Goal: Task Accomplishment & Management: Use online tool/utility

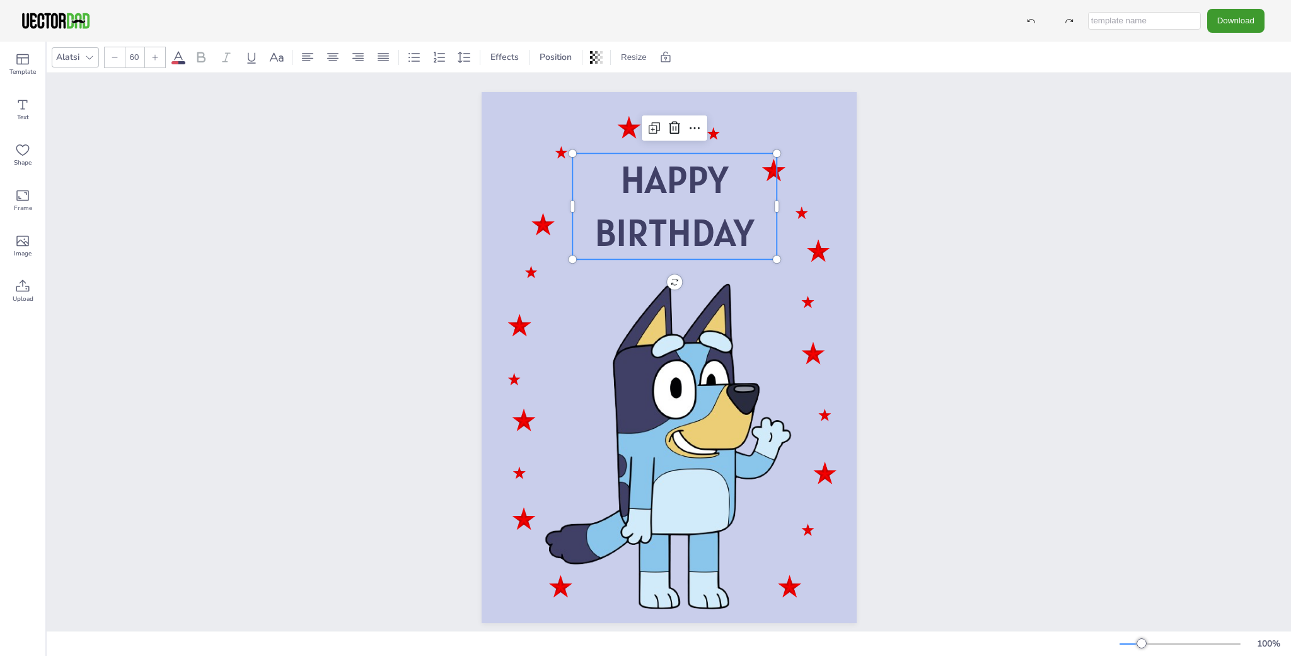
click at [742, 172] on p "HAPPY" at bounding box center [674, 179] width 204 height 53
click at [748, 174] on p "HAPPY" at bounding box center [674, 179] width 204 height 53
click at [745, 175] on p "HAPPY" at bounding box center [674, 179] width 204 height 53
click at [743, 178] on p "HAPPY" at bounding box center [674, 179] width 204 height 53
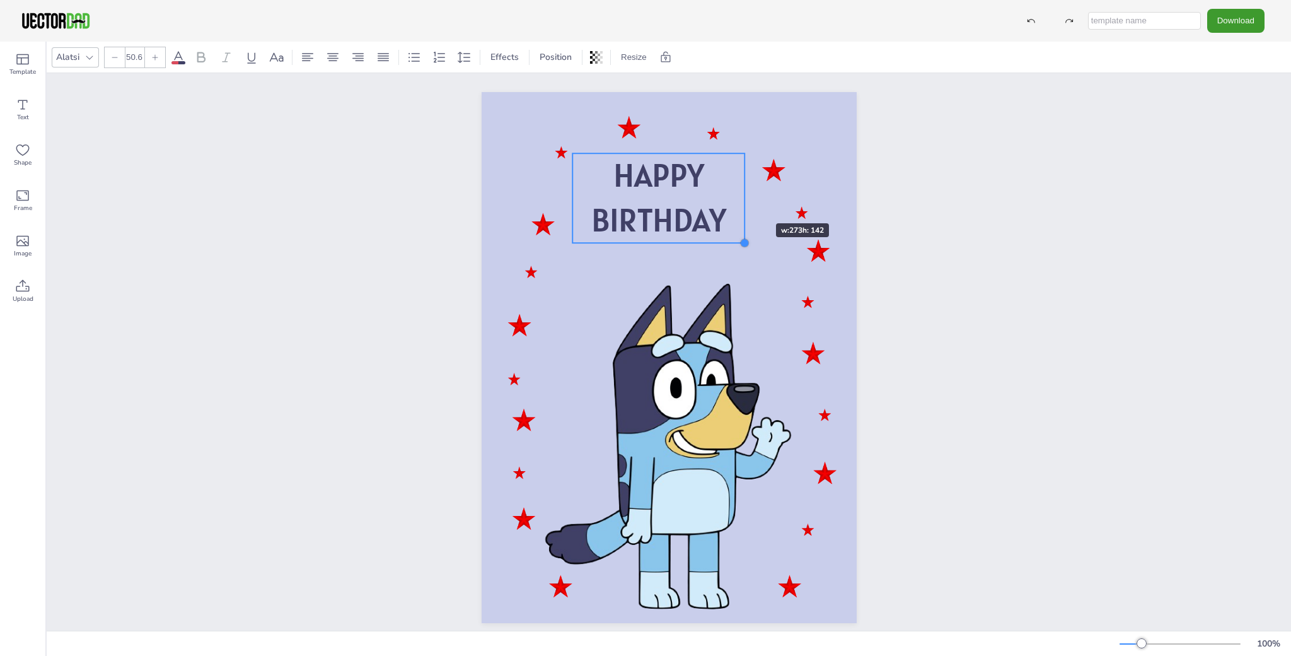
drag, startPoint x: 770, startPoint y: 255, endPoint x: 738, endPoint y: 200, distance: 62.7
click at [738, 200] on div "HAPPY BIRTHDAY" at bounding box center [669, 357] width 375 height 531
click at [719, 167] on p "HAPPY" at bounding box center [658, 175] width 172 height 45
click at [635, 129] on icon at bounding box center [637, 129] width 4 height 4
type input "--"
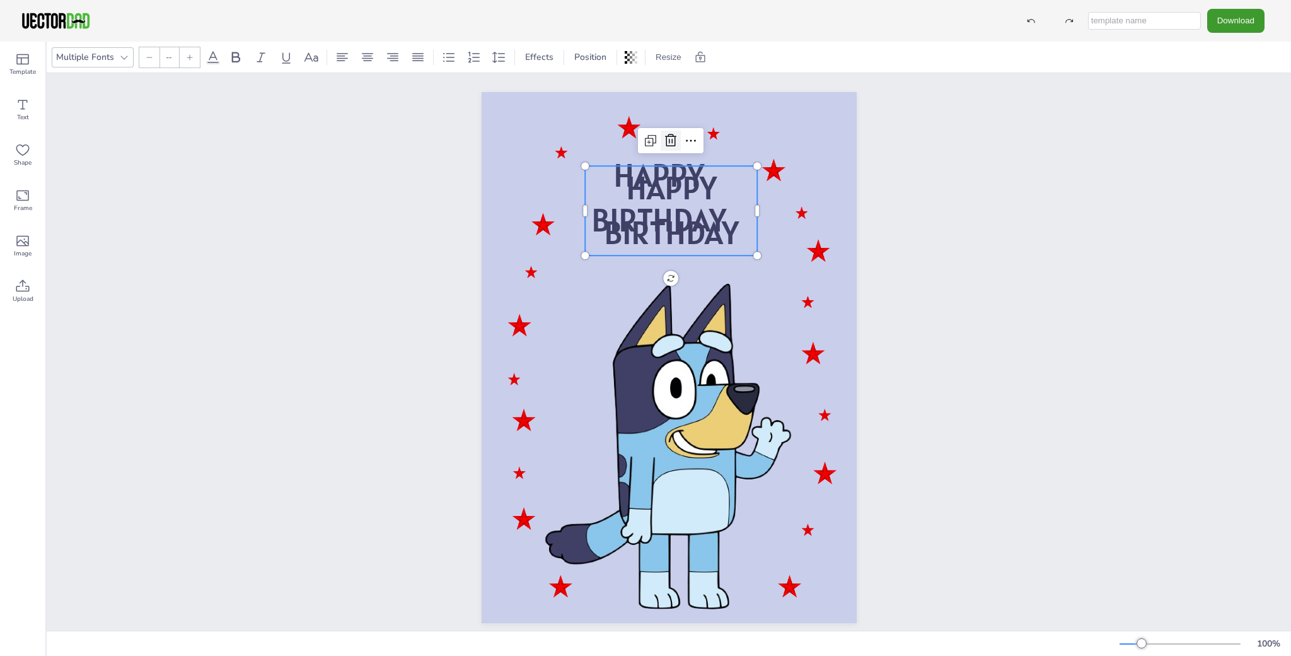
click at [670, 143] on icon at bounding box center [670, 140] width 15 height 15
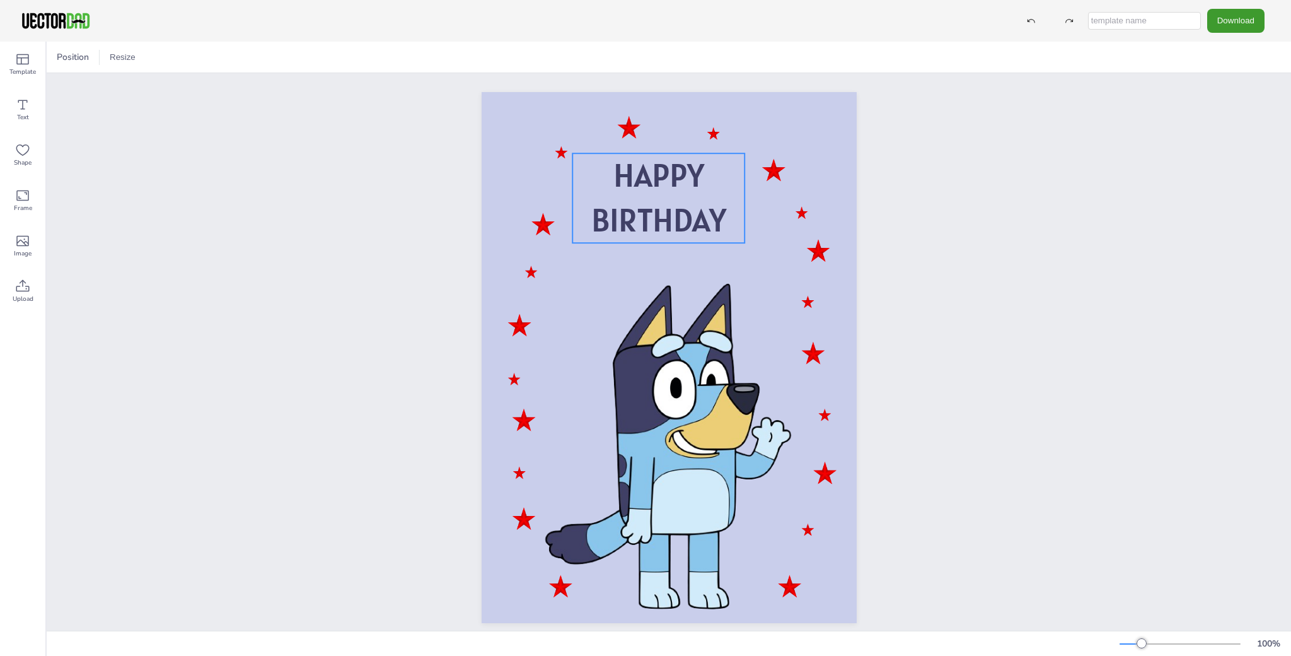
click at [707, 184] on p "HAPPY" at bounding box center [658, 175] width 172 height 45
click at [653, 131] on icon at bounding box center [658, 127] width 15 height 15
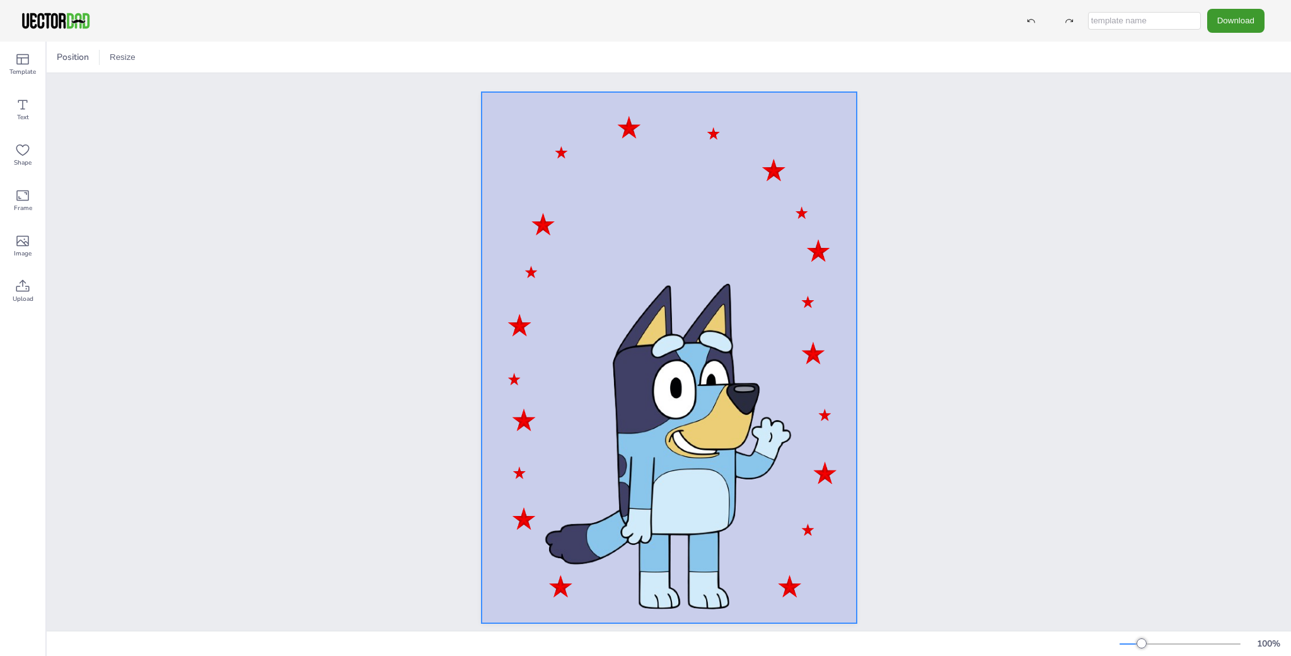
click at [671, 194] on div at bounding box center [669, 357] width 375 height 531
click at [670, 202] on div at bounding box center [669, 357] width 375 height 531
click at [25, 117] on span "Text" at bounding box center [23, 117] width 12 height 10
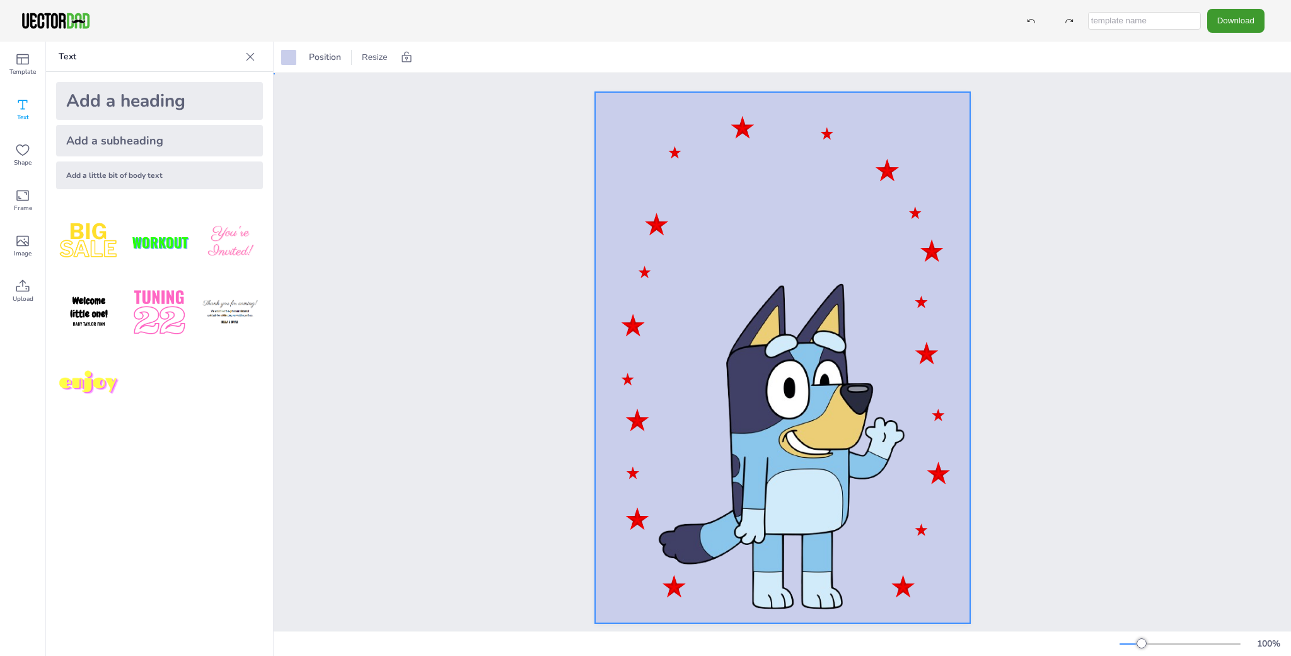
click at [738, 185] on div at bounding box center [782, 357] width 375 height 531
click at [160, 102] on div "Add a heading" at bounding box center [159, 101] width 207 height 38
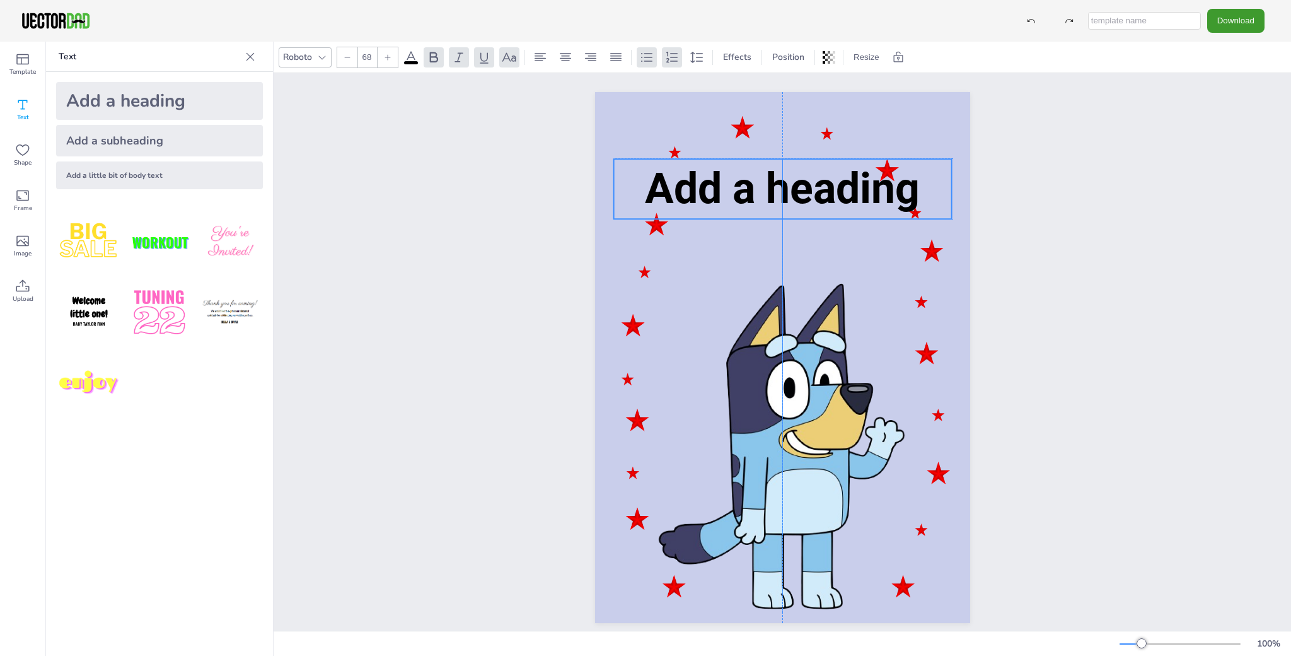
drag, startPoint x: 780, startPoint y: 368, endPoint x: 782, endPoint y: 199, distance: 168.3
click at [782, 199] on span "Add a heading" at bounding box center [782, 188] width 275 height 50
drag, startPoint x: 947, startPoint y: 218, endPoint x: 894, endPoint y: 219, distance: 53.0
click at [894, 219] on div "Add a heading" at bounding box center [782, 357] width 375 height 531
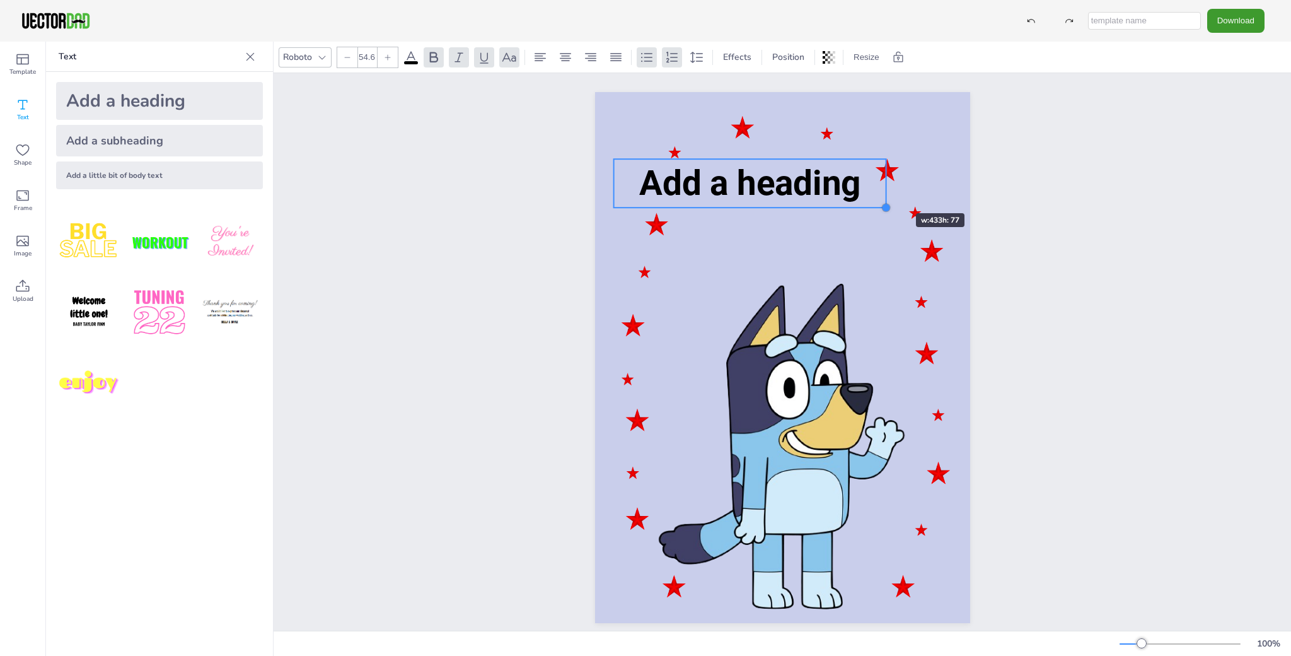
type input "54.5"
drag, startPoint x: 951, startPoint y: 218, endPoint x: 876, endPoint y: 189, distance: 79.8
click at [876, 189] on div "Add a heading" at bounding box center [782, 357] width 375 height 531
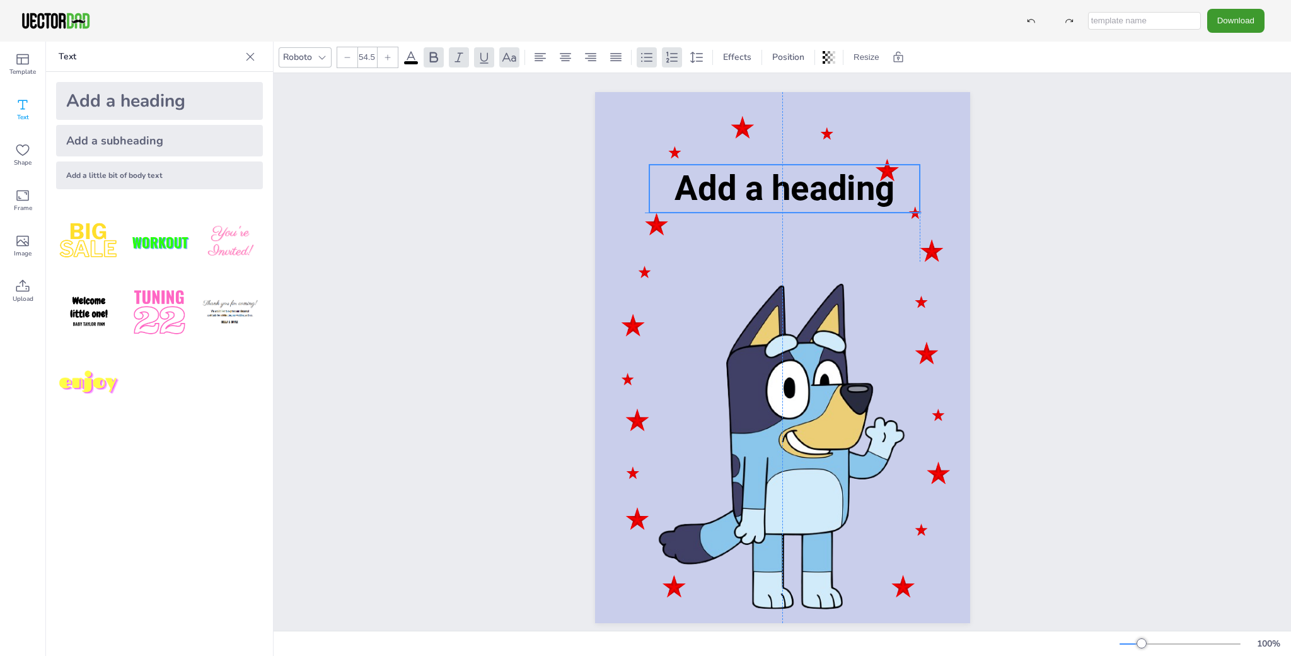
drag, startPoint x: 732, startPoint y: 187, endPoint x: 765, endPoint y: 194, distance: 34.1
click at [765, 194] on span "Add a heading" at bounding box center [785, 188] width 220 height 40
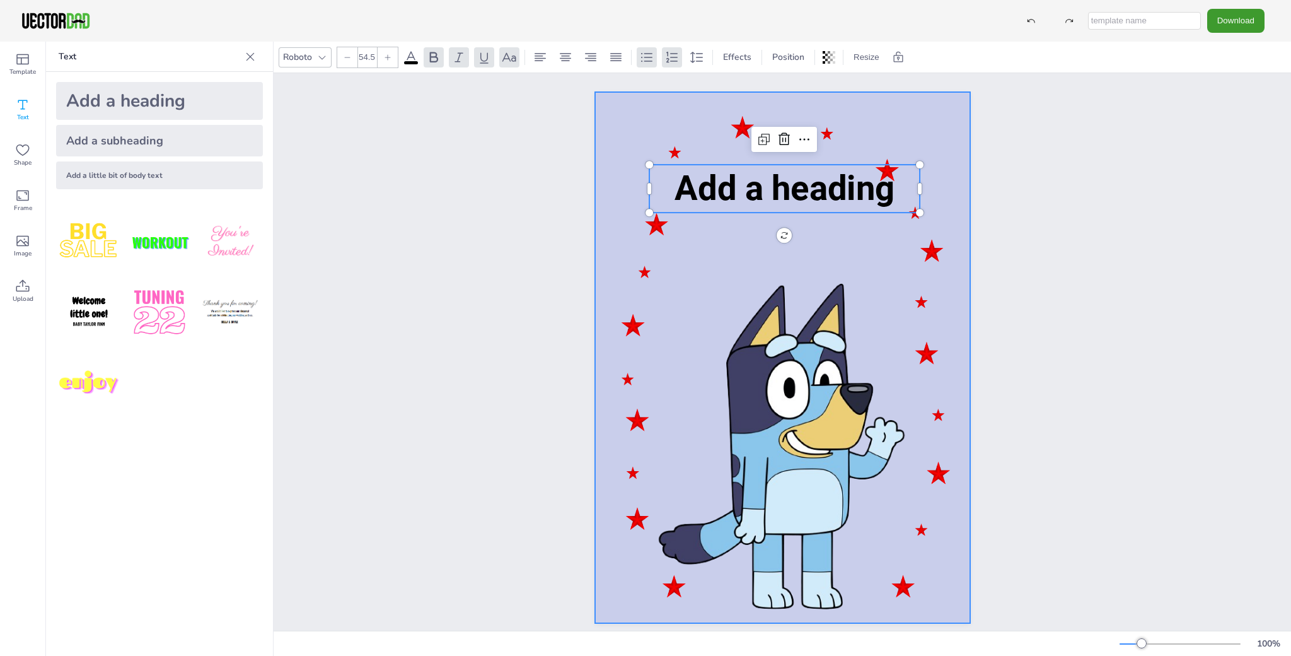
click at [843, 249] on div at bounding box center [782, 357] width 375 height 531
click at [814, 185] on span "Add a heading" at bounding box center [785, 188] width 220 height 40
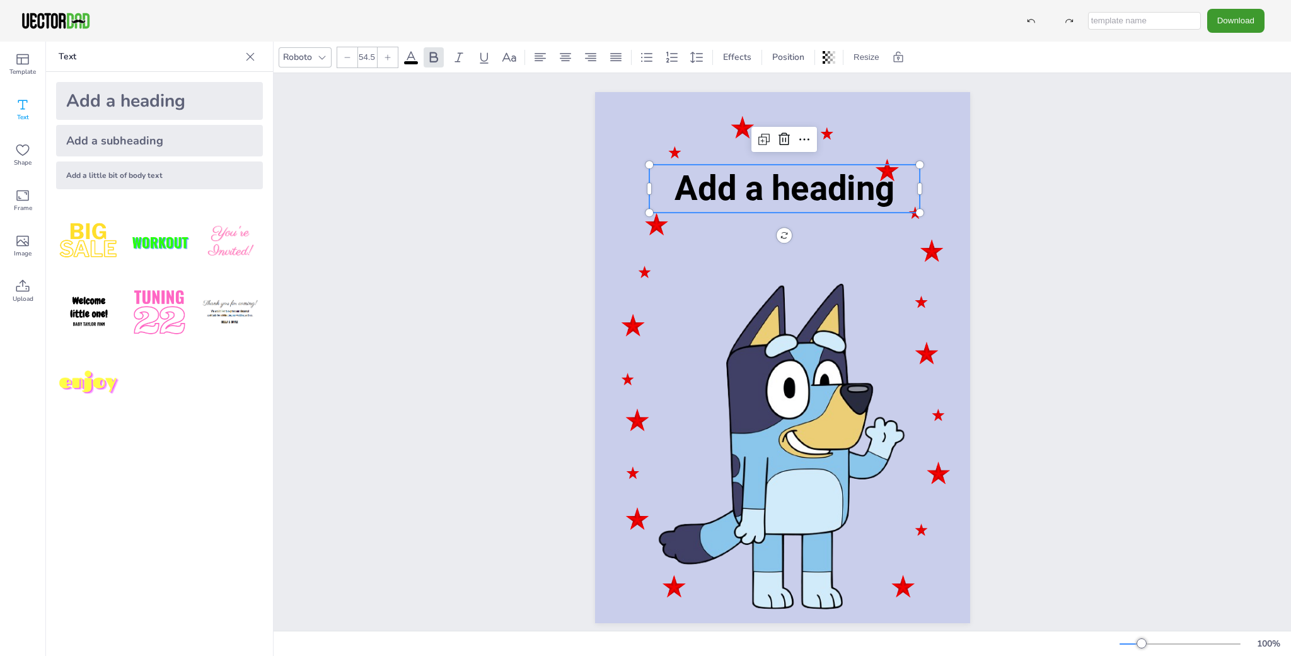
click at [17, 106] on icon at bounding box center [22, 104] width 15 height 15
click at [892, 195] on p "Add a heading" at bounding box center [784, 189] width 271 height 48
drag, startPoint x: 838, startPoint y: 192, endPoint x: 774, endPoint y: 188, distance: 64.4
click at [838, 192] on span "Add a heading" at bounding box center [785, 188] width 220 height 40
click at [24, 110] on icon at bounding box center [22, 104] width 15 height 15
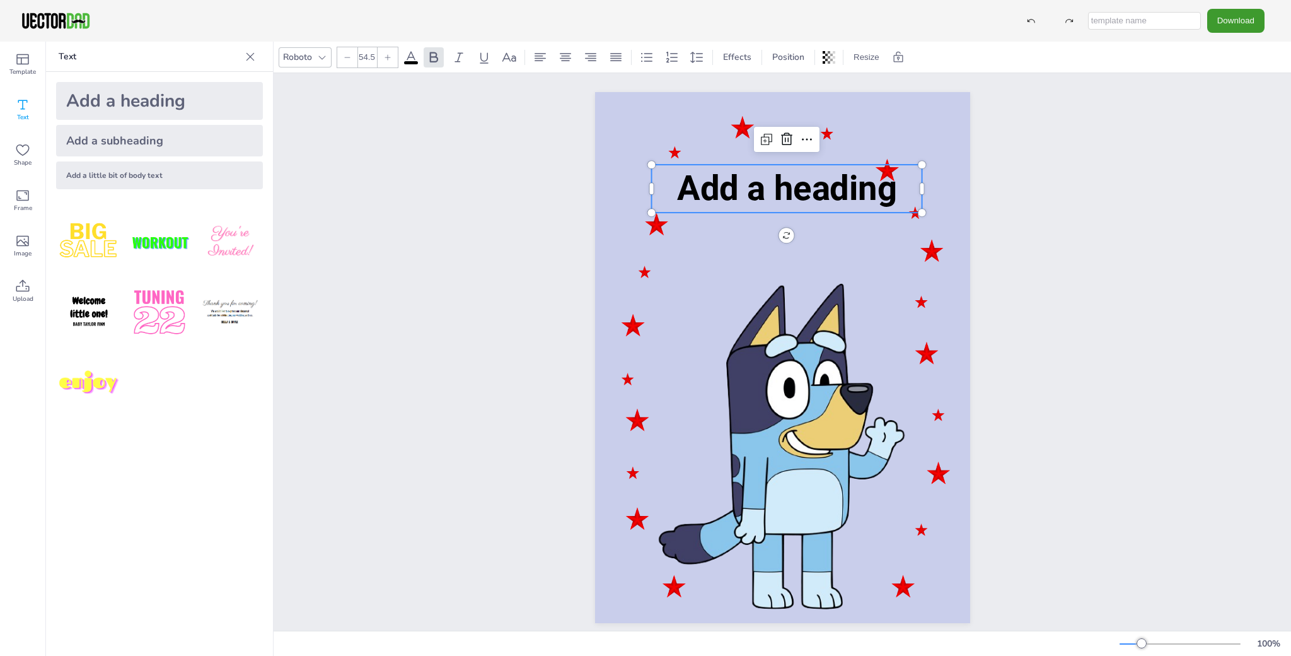
click at [24, 110] on icon at bounding box center [22, 104] width 15 height 15
click at [774, 190] on span "Add a heading" at bounding box center [786, 188] width 220 height 40
click at [815, 194] on span "Add a heading" at bounding box center [786, 188] width 220 height 40
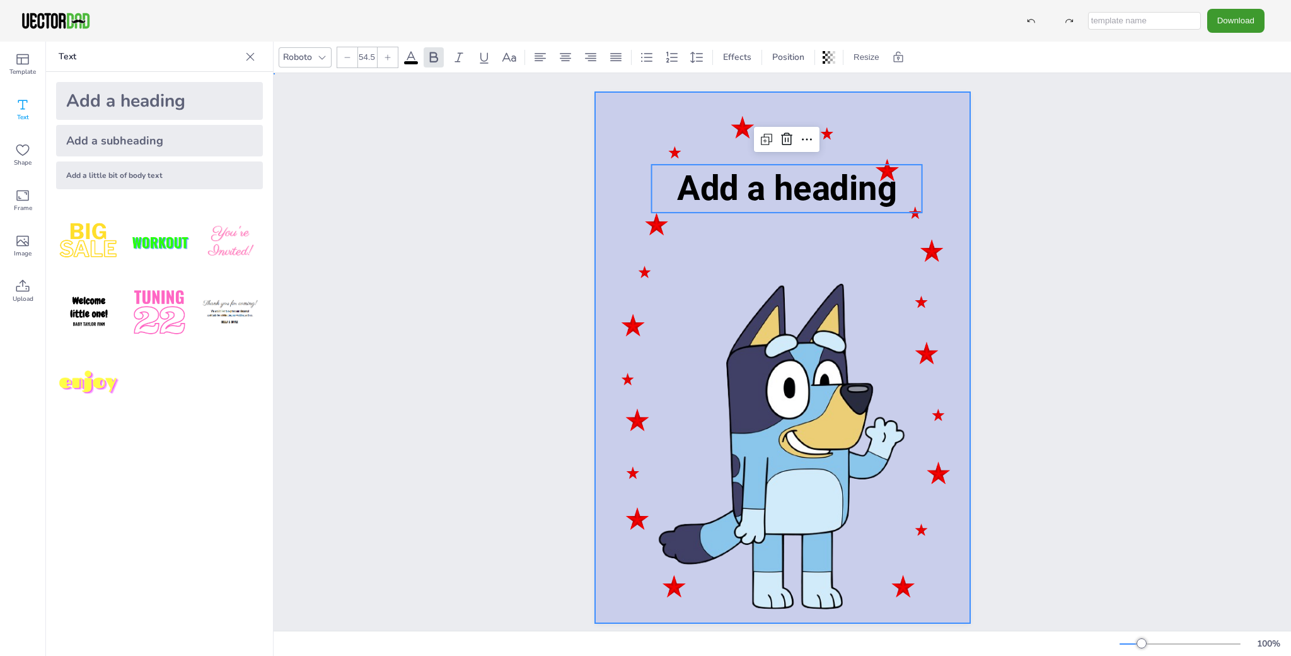
click at [878, 240] on div at bounding box center [782, 357] width 375 height 531
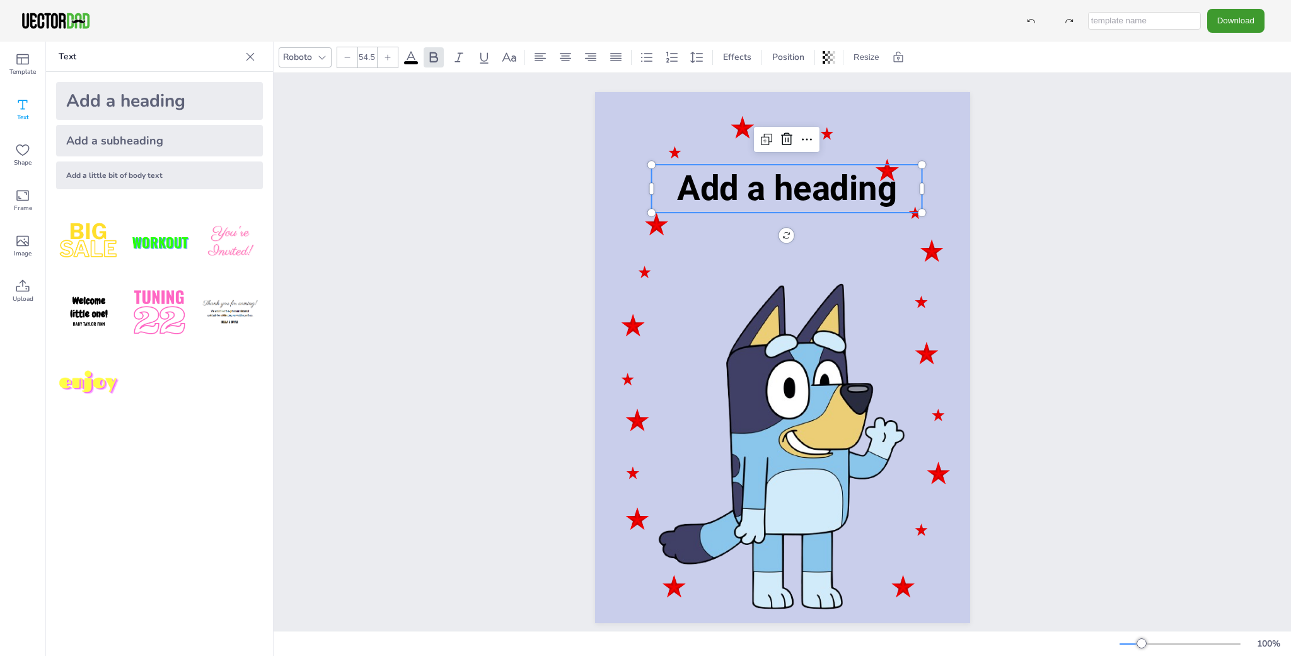
click at [839, 190] on span "Add a heading" at bounding box center [786, 188] width 220 height 40
click at [803, 141] on icon at bounding box center [806, 139] width 15 height 15
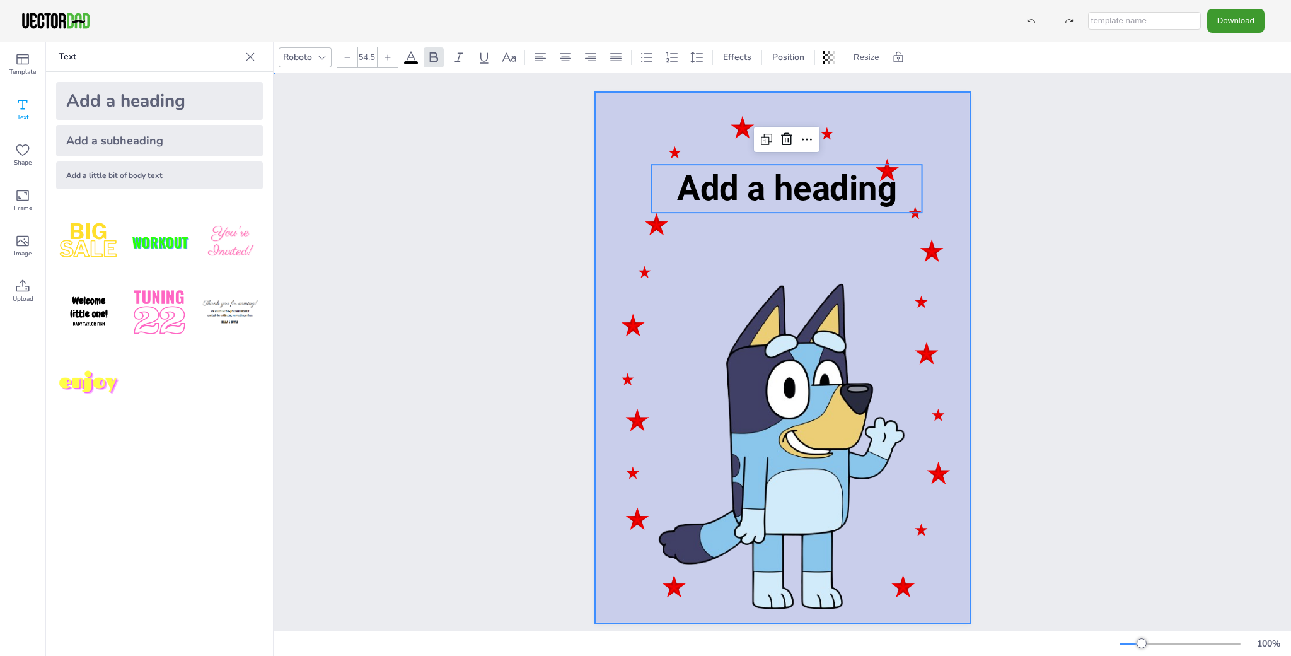
click at [745, 253] on div at bounding box center [782, 357] width 375 height 531
click at [817, 198] on span "Add a heading" at bounding box center [786, 188] width 220 height 40
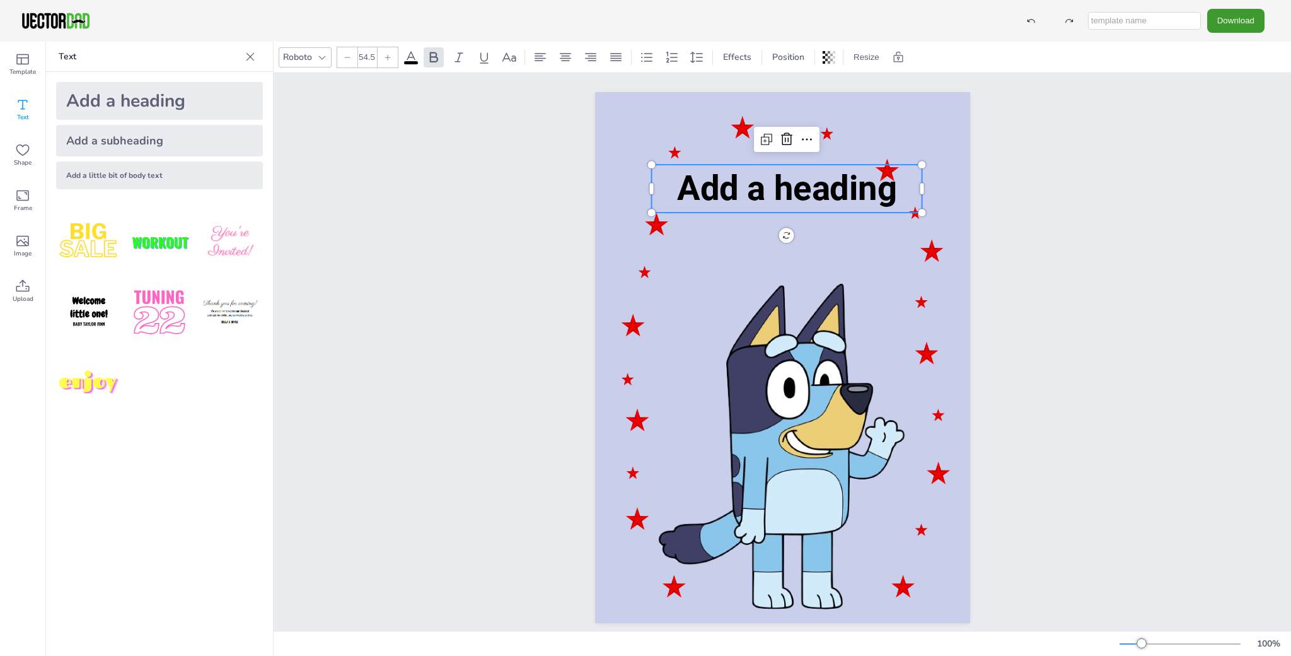
click at [868, 192] on span "Add a heading" at bounding box center [786, 188] width 220 height 40
click at [832, 191] on span "Add a heading" at bounding box center [786, 188] width 220 height 40
click at [25, 110] on icon at bounding box center [22, 104] width 15 height 15
click at [23, 105] on icon at bounding box center [22, 104] width 15 height 15
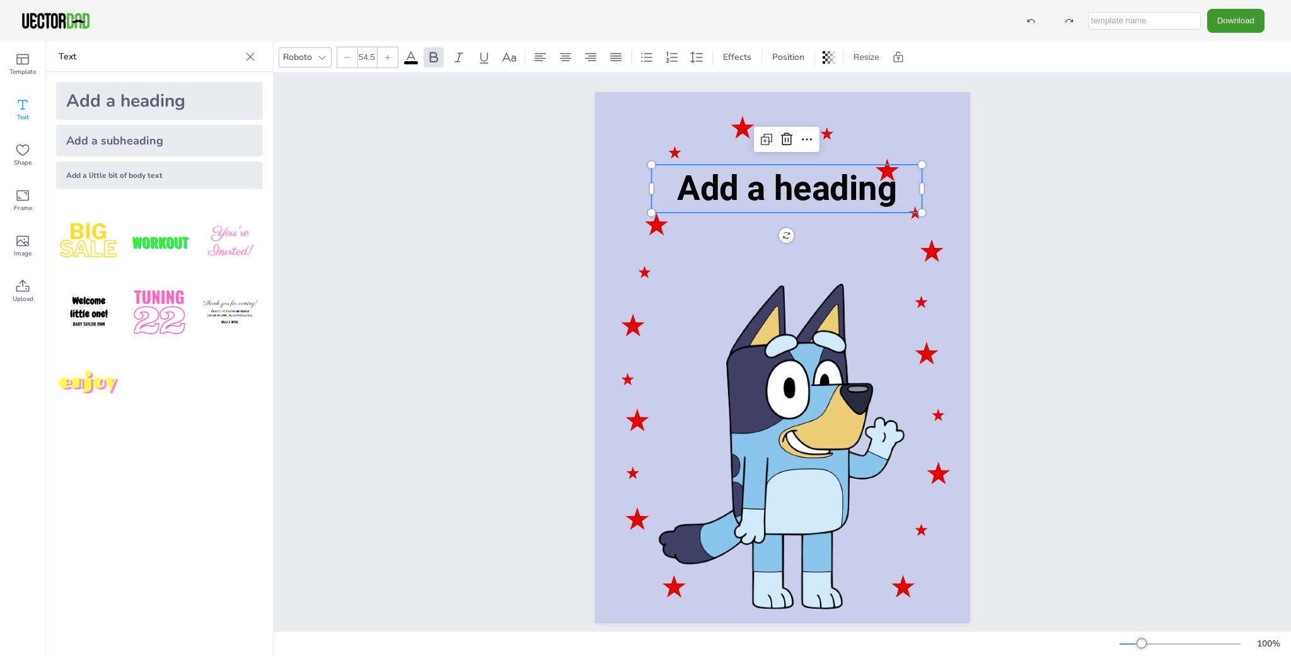
click at [23, 105] on icon at bounding box center [22, 104] width 15 height 15
click at [813, 194] on span "Add a heading" at bounding box center [786, 188] width 220 height 40
click at [195, 57] on p "Text" at bounding box center [150, 57] width 182 height 30
click at [20, 112] on span "Text" at bounding box center [23, 117] width 12 height 10
click at [847, 199] on span "Add a heading" at bounding box center [786, 188] width 220 height 40
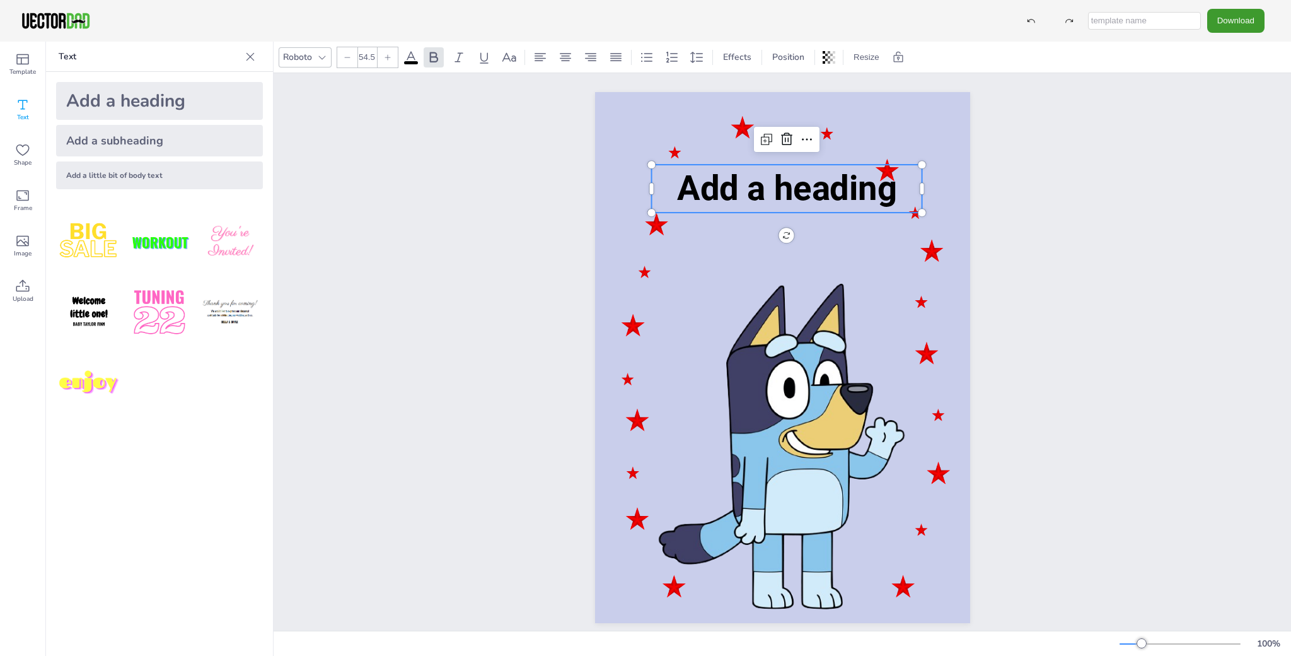
click at [850, 194] on span "Add a heading" at bounding box center [786, 188] width 220 height 40
click at [809, 192] on span "Add a heading" at bounding box center [786, 188] width 220 height 40
click at [762, 142] on icon at bounding box center [766, 139] width 15 height 15
type input "--"
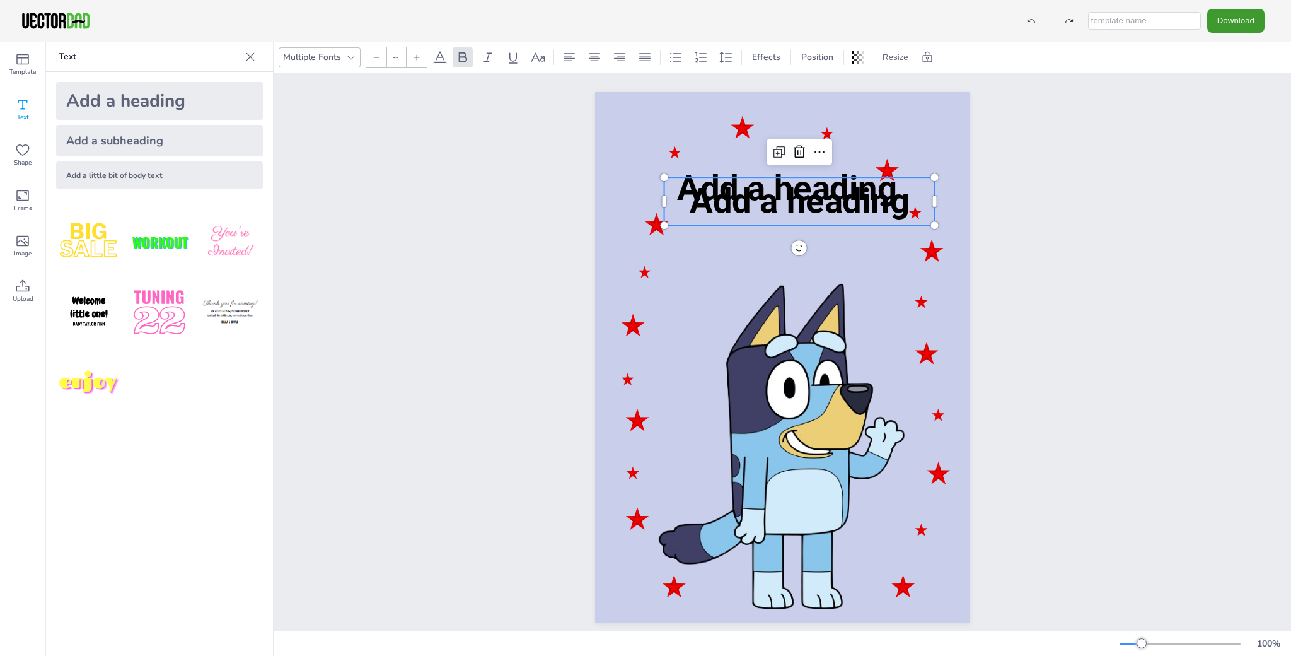
click at [819, 207] on span "Add a heading" at bounding box center [799, 201] width 220 height 40
click at [794, 154] on icon at bounding box center [799, 152] width 11 height 13
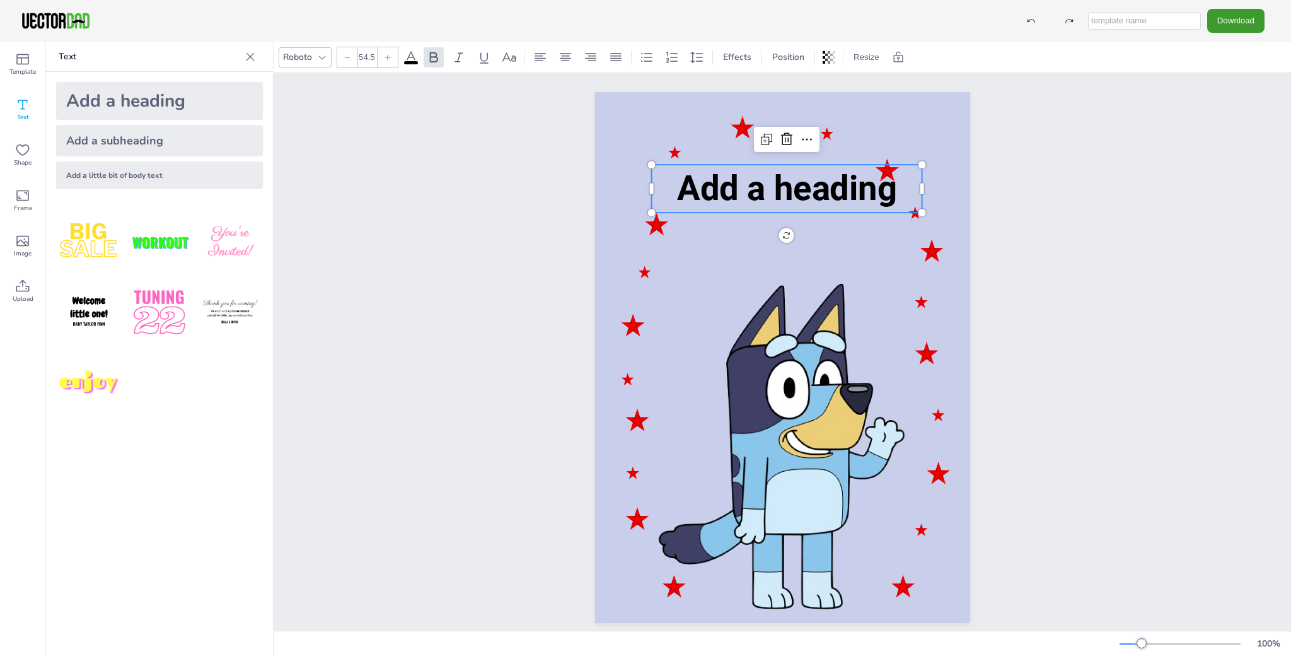
click at [803, 198] on span "Add a heading" at bounding box center [786, 188] width 220 height 40
click at [876, 192] on span "Add a heading" at bounding box center [786, 188] width 220 height 40
click at [25, 112] on span "Text" at bounding box center [23, 117] width 12 height 10
click at [23, 62] on icon at bounding box center [22, 59] width 15 height 15
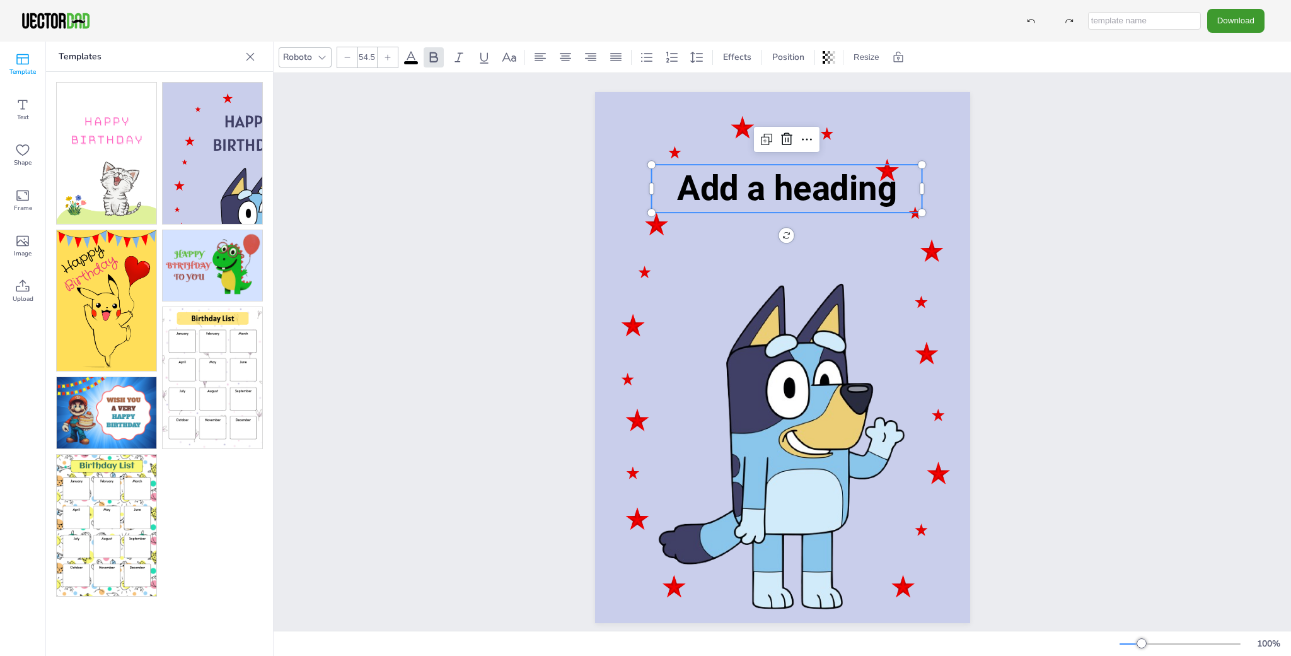
click at [237, 190] on img at bounding box center [213, 153] width 100 height 141
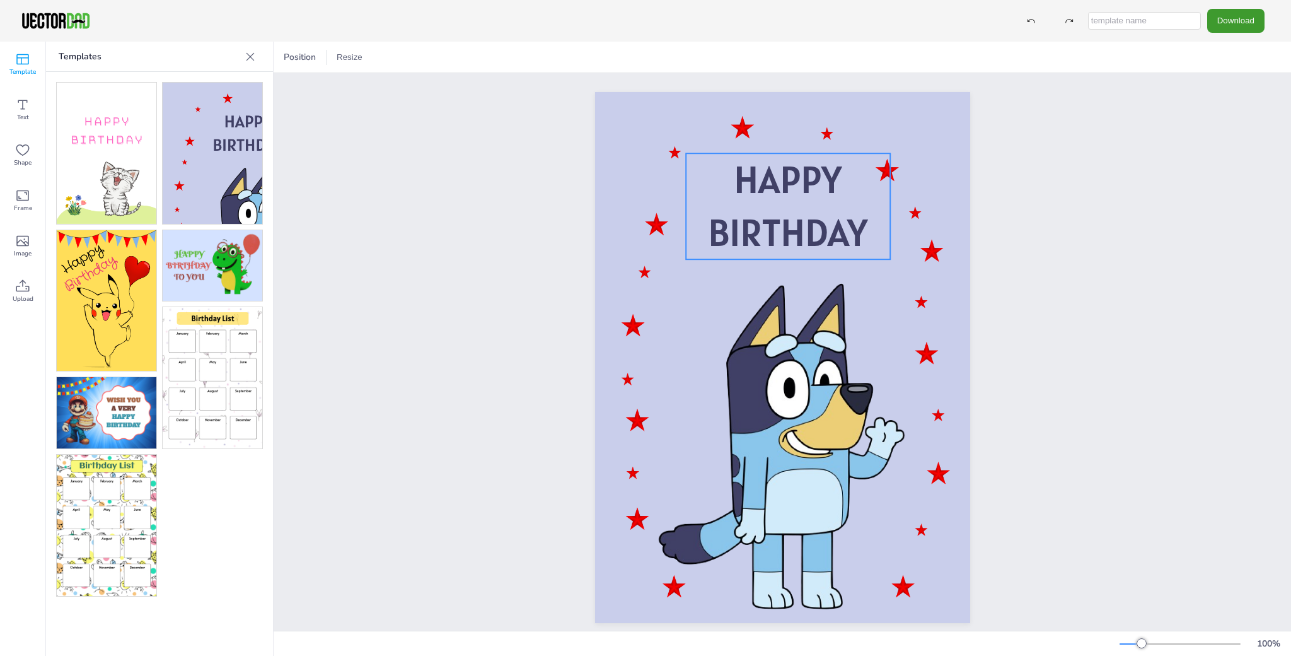
click at [789, 204] on p "HAPPY" at bounding box center [788, 179] width 204 height 53
click at [18, 108] on icon at bounding box center [22, 104] width 15 height 15
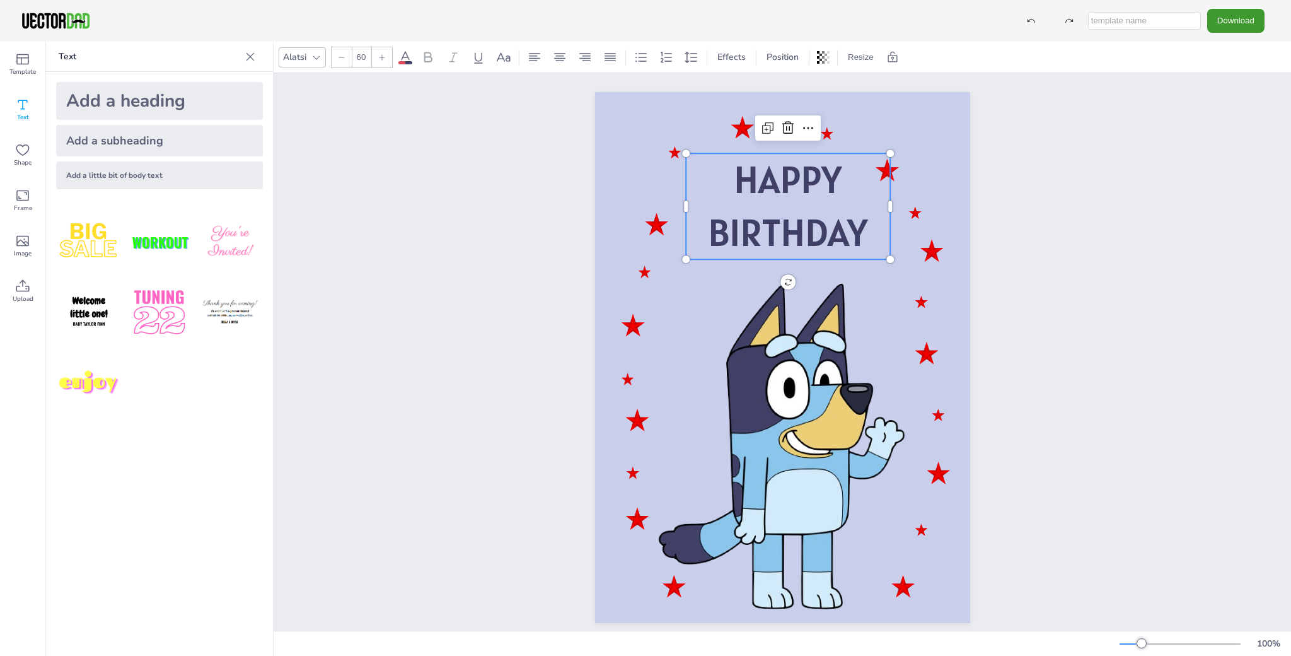
click at [852, 199] on p "HAPPY" at bounding box center [788, 179] width 204 height 53
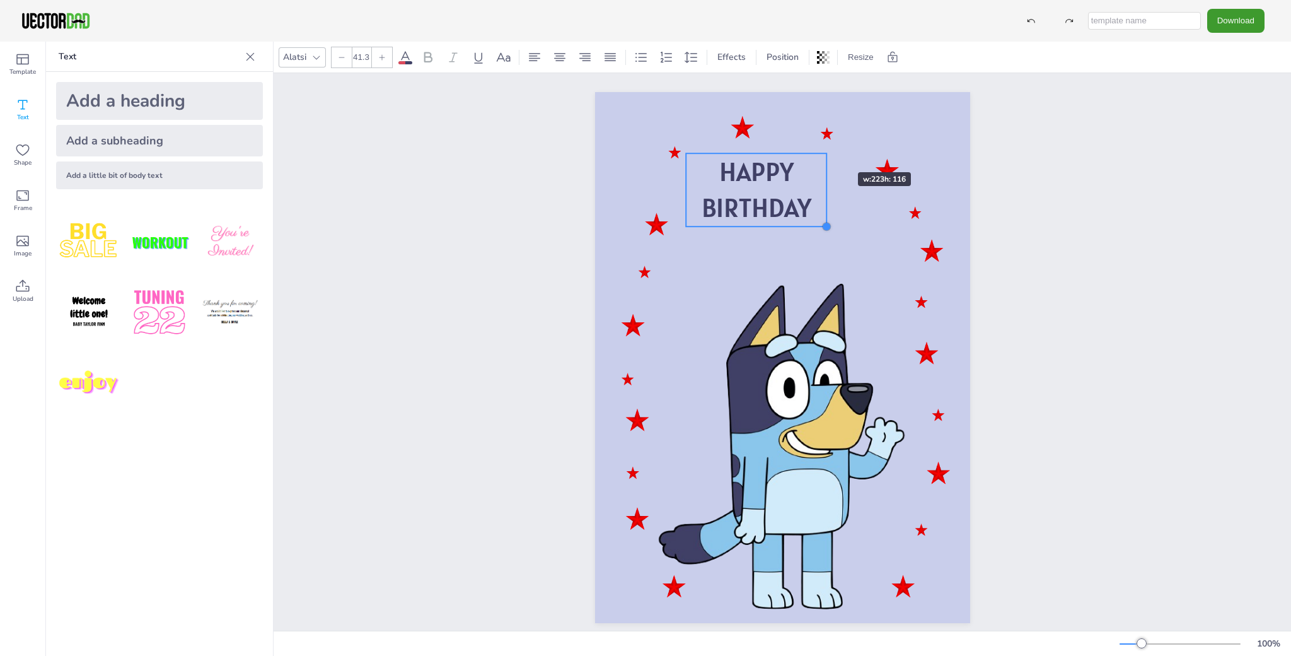
type input "41.1"
drag, startPoint x: 884, startPoint y: 259, endPoint x: 820, endPoint y: 148, distance: 128.8
click at [820, 148] on div "HAPPY BIRTHDAY" at bounding box center [782, 357] width 375 height 531
click at [701, 209] on span "BIRTHDAY" at bounding box center [755, 207] width 109 height 33
click at [695, 207] on p "BIRTHDAY" at bounding box center [756, 208] width 140 height 37
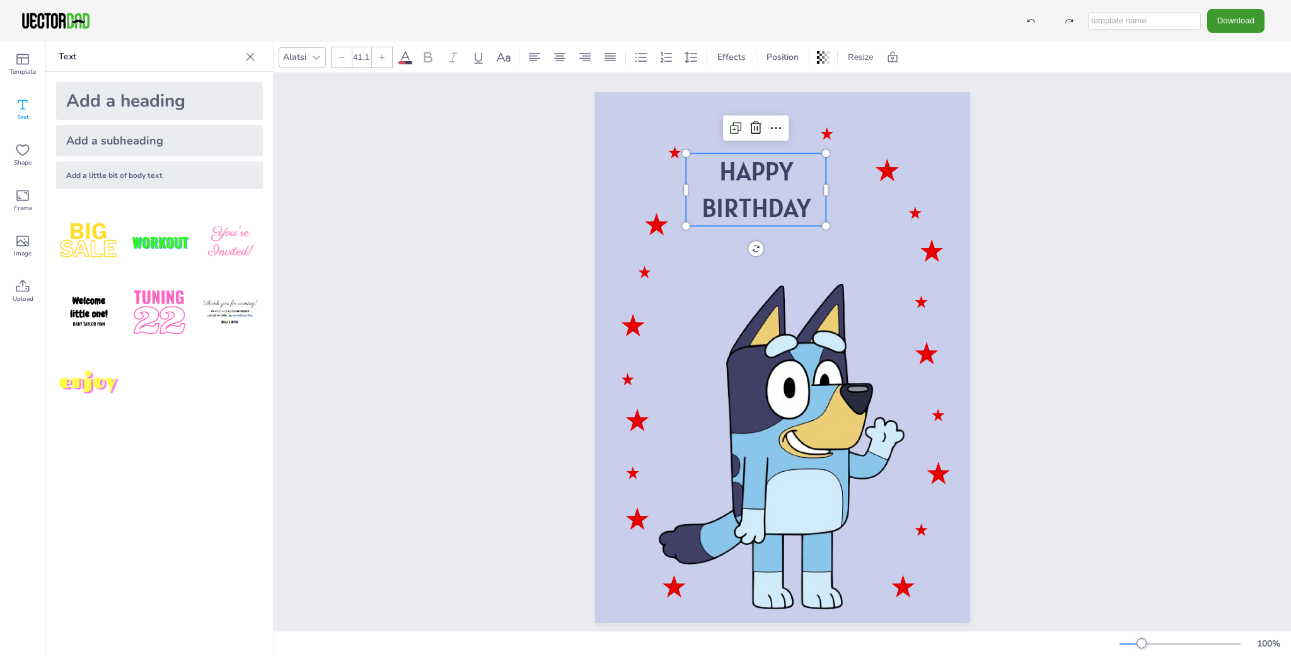
click at [691, 209] on p "BIRTHDAY" at bounding box center [756, 208] width 140 height 37
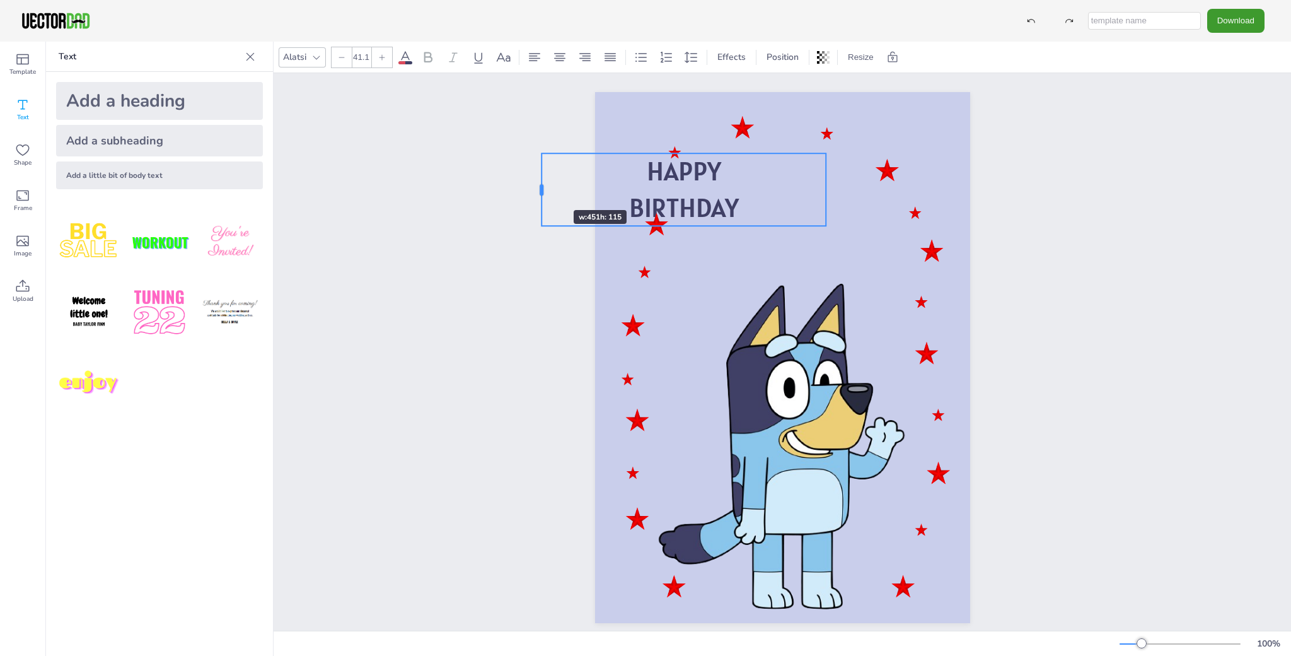
drag, startPoint x: 680, startPoint y: 189, endPoint x: 536, endPoint y: 187, distance: 144.4
click at [540, 187] on div at bounding box center [542, 189] width 4 height 11
click at [733, 170] on p "HAPPY" at bounding box center [684, 171] width 284 height 37
click at [744, 167] on p "HAPPY" at bounding box center [684, 171] width 284 height 37
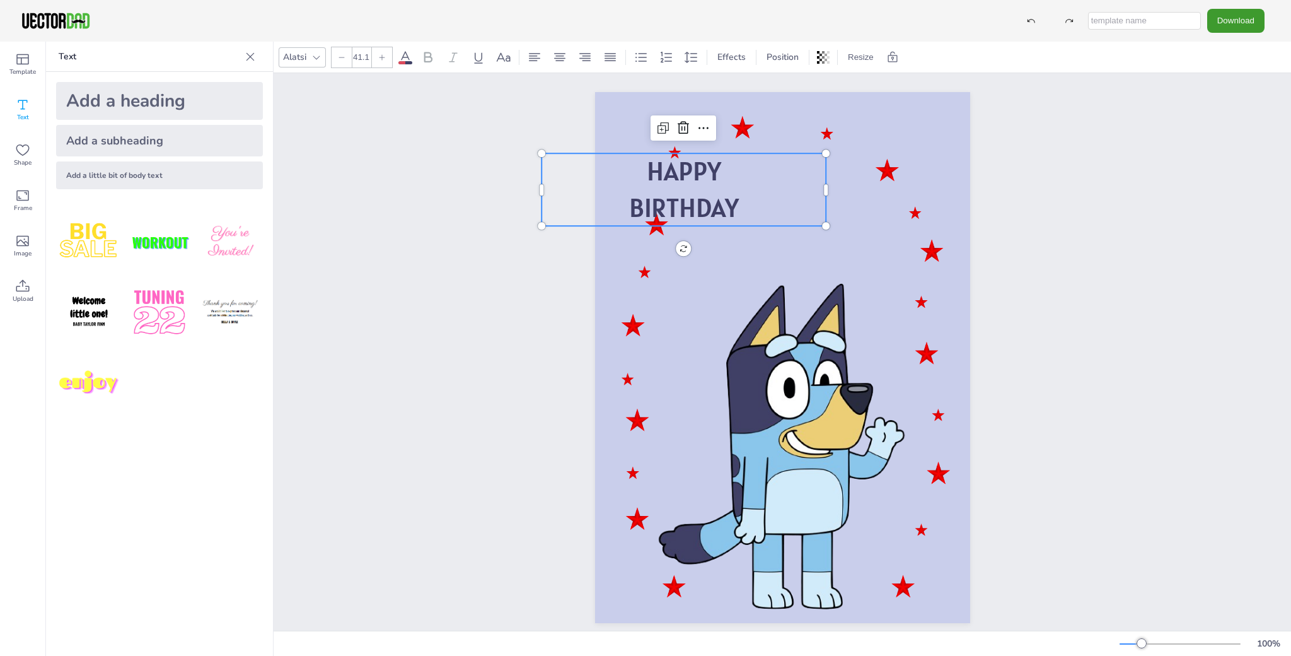
click at [741, 169] on p "HAPPY" at bounding box center [684, 171] width 284 height 37
click at [753, 212] on p "BIRTHDAY" at bounding box center [684, 208] width 284 height 37
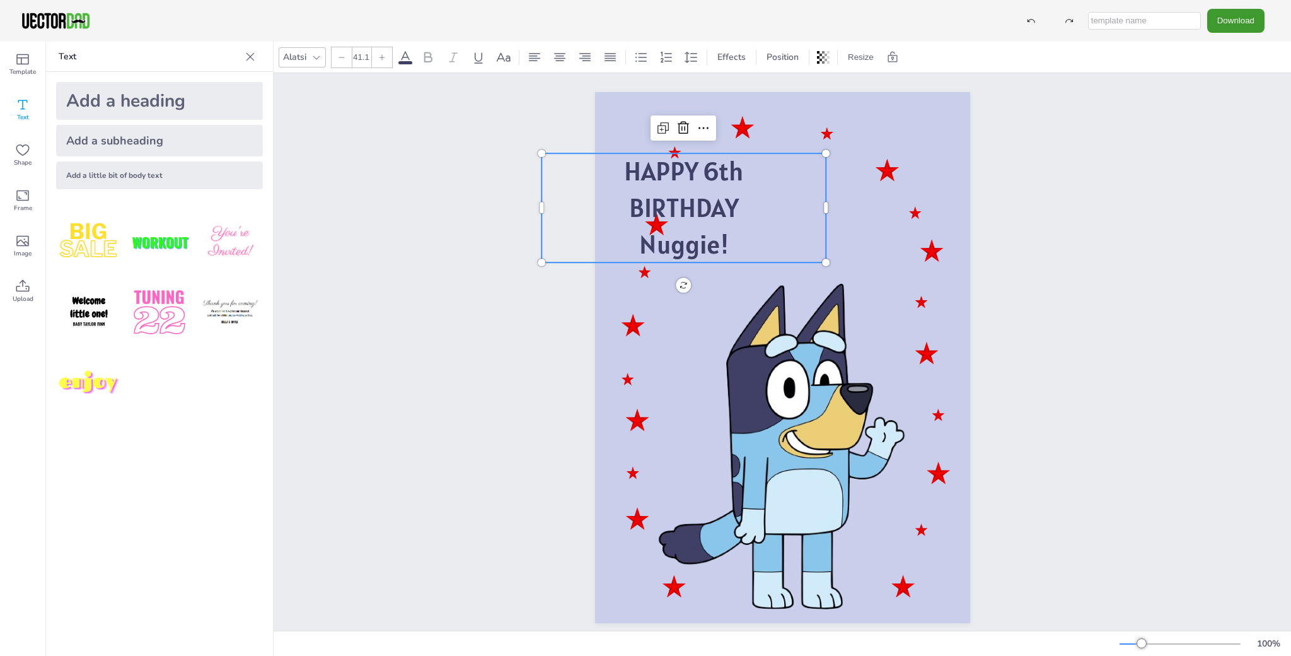
click at [678, 205] on span "BIRTHDAY" at bounding box center [683, 207] width 109 height 33
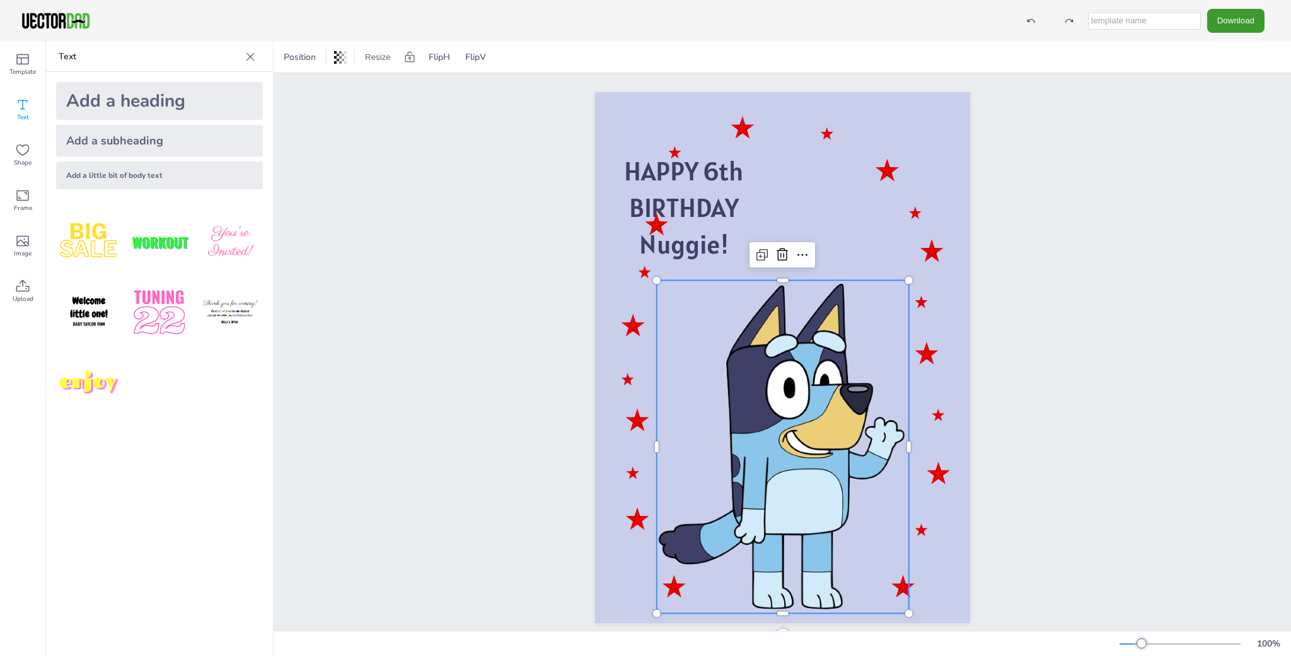
click at [654, 305] on div "HAPPY 6th BIRTHDAY Nuggie!" at bounding box center [782, 357] width 375 height 531
click at [790, 210] on p "BIRTHDAY" at bounding box center [684, 208] width 284 height 37
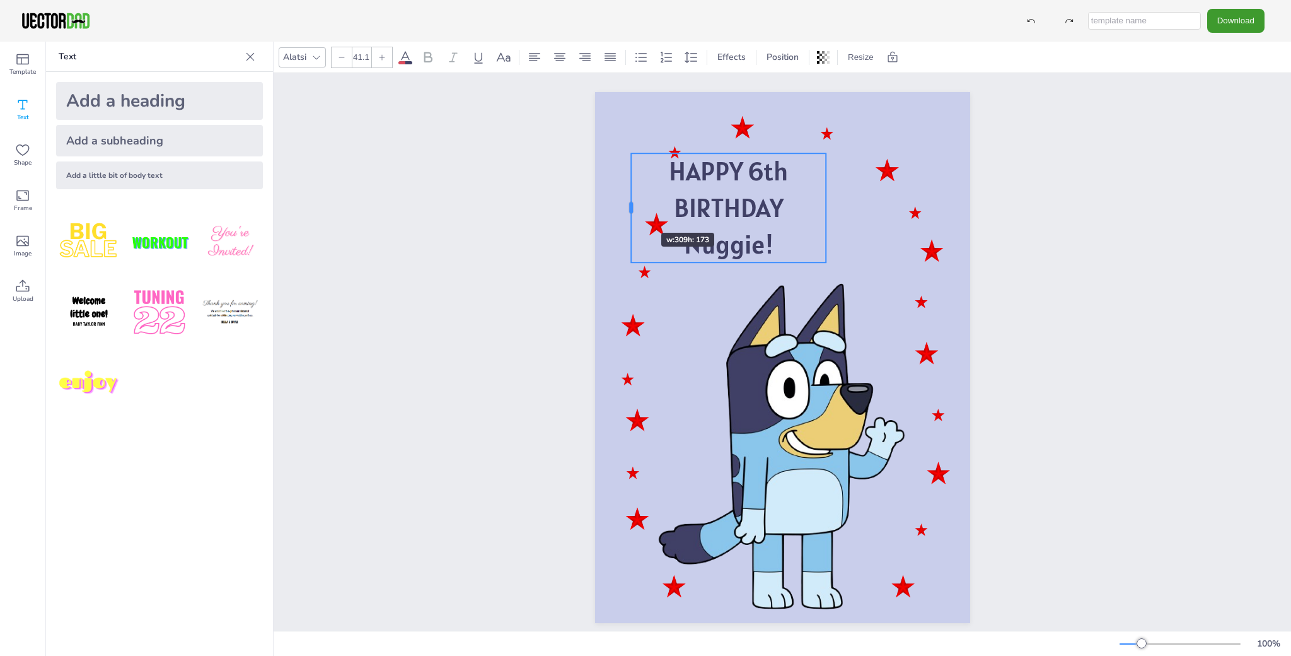
drag, startPoint x: 534, startPoint y: 207, endPoint x: 624, endPoint y: 210, distance: 89.6
click at [626, 210] on div at bounding box center [631, 207] width 10 height 109
drag, startPoint x: 822, startPoint y: 208, endPoint x: 788, endPoint y: 210, distance: 34.1
click at [790, 210] on div at bounding box center [792, 207] width 4 height 11
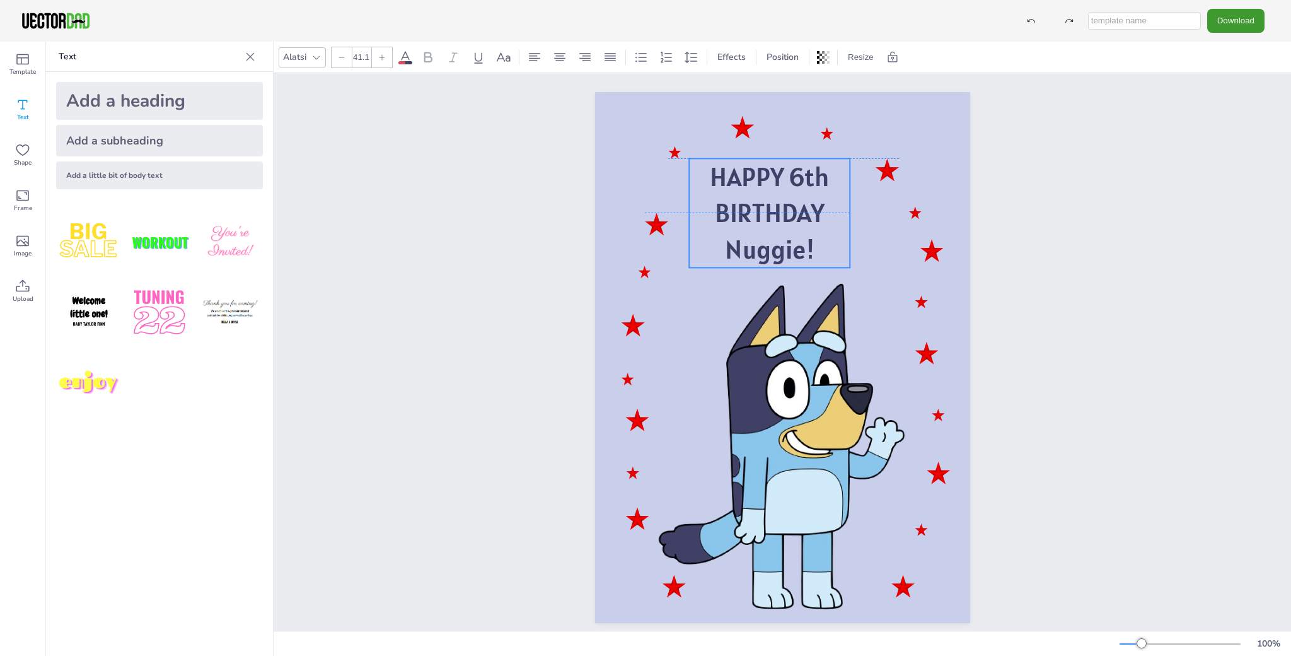
drag, startPoint x: 699, startPoint y: 205, endPoint x: 760, endPoint y: 207, distance: 60.6
click at [759, 207] on span "BIRTHDAY" at bounding box center [769, 212] width 109 height 33
drag, startPoint x: 762, startPoint y: 207, endPoint x: 772, endPoint y: 208, distance: 10.1
click at [772, 208] on span "BIRTHDAY" at bounding box center [782, 212] width 109 height 33
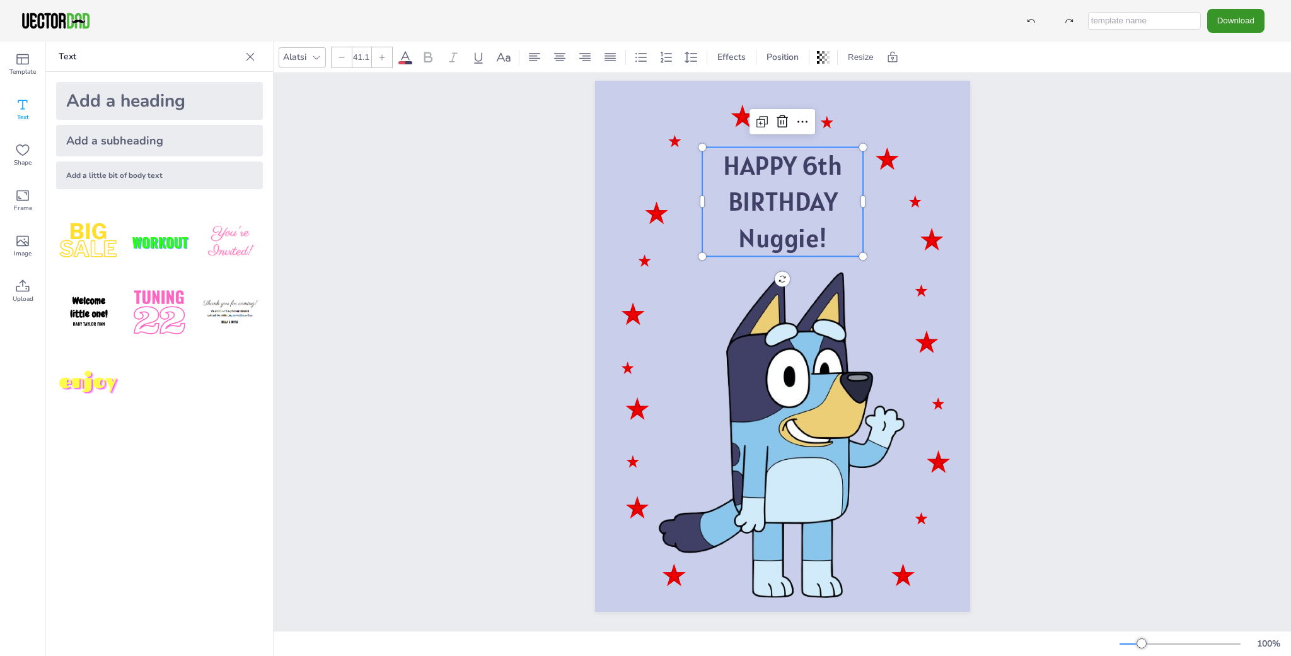
click at [1232, 21] on button "Download" at bounding box center [1235, 20] width 57 height 23
click at [1241, 157] on li "PDF" at bounding box center [1220, 154] width 103 height 26
